Goal: Book appointment/travel/reservation

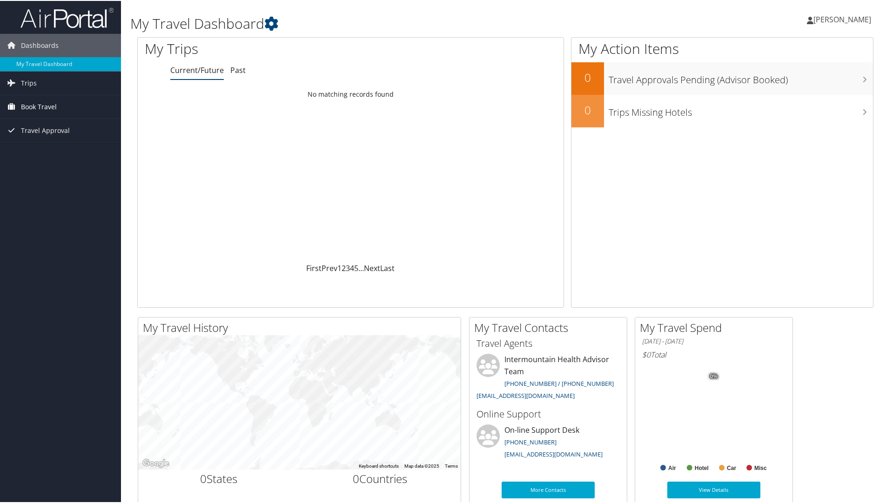
click at [63, 113] on link "Book Travel" at bounding box center [60, 105] width 121 height 23
click at [62, 156] on link "Book/Manage Online Trips" at bounding box center [60, 153] width 121 height 14
click at [254, 133] on div "Loading... No matching records found" at bounding box center [351, 173] width 426 height 177
click at [52, 152] on link "Book/Manage Online Trips" at bounding box center [60, 153] width 121 height 14
